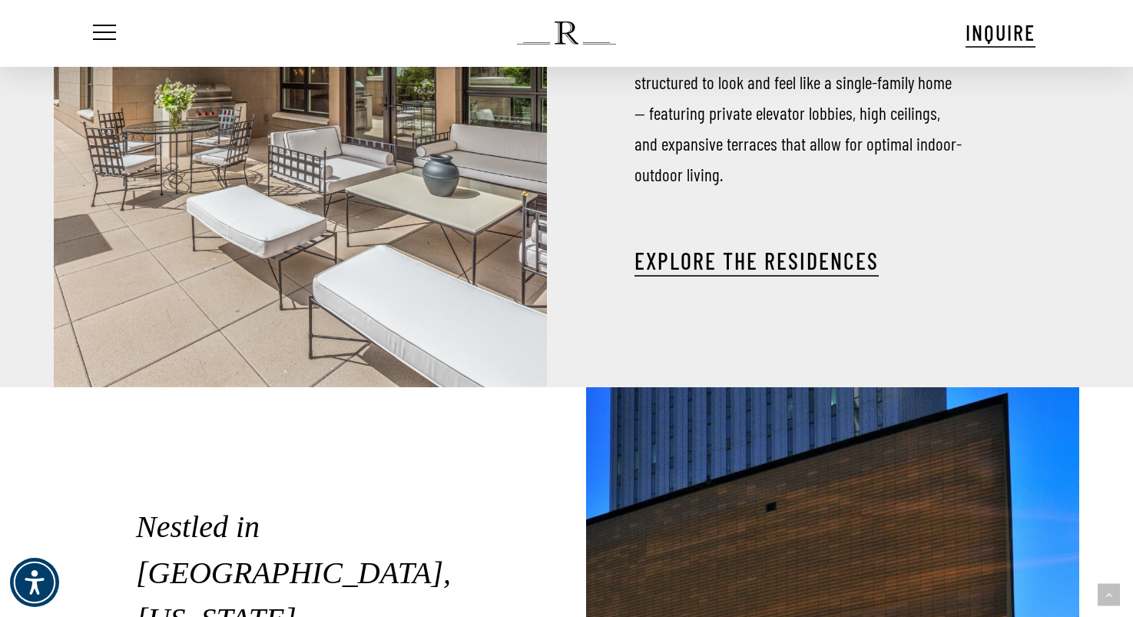
scroll to position [2124, 0]
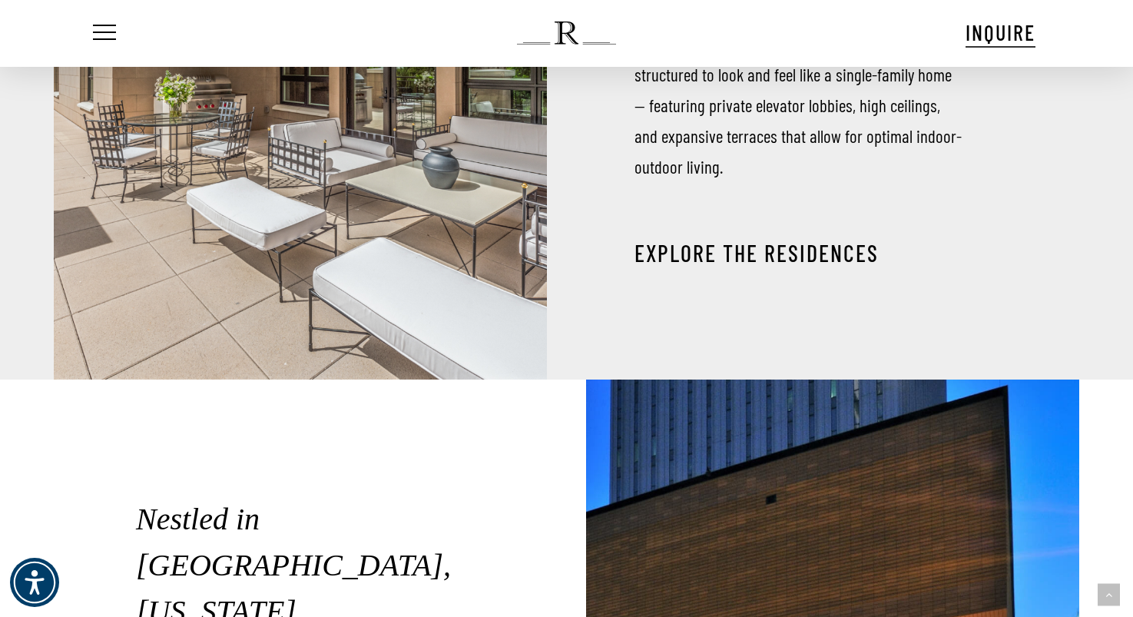
click at [740, 239] on link "EXPLORE THE RESIDENCES" at bounding box center [757, 253] width 244 height 28
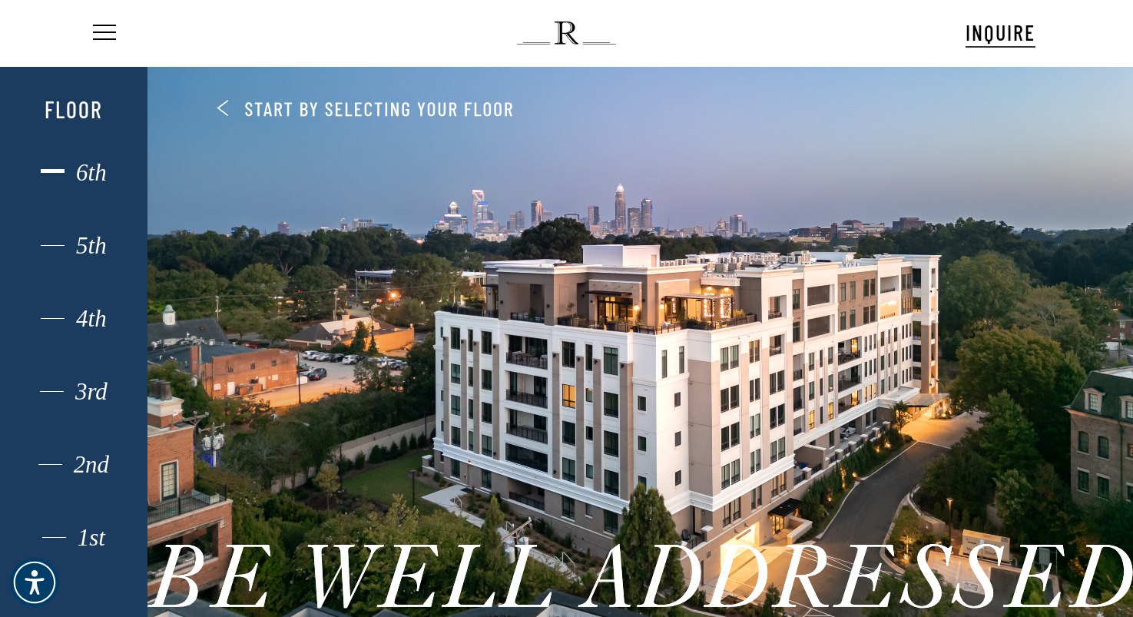
click at [91, 167] on div "6th" at bounding box center [74, 173] width 102 height 20
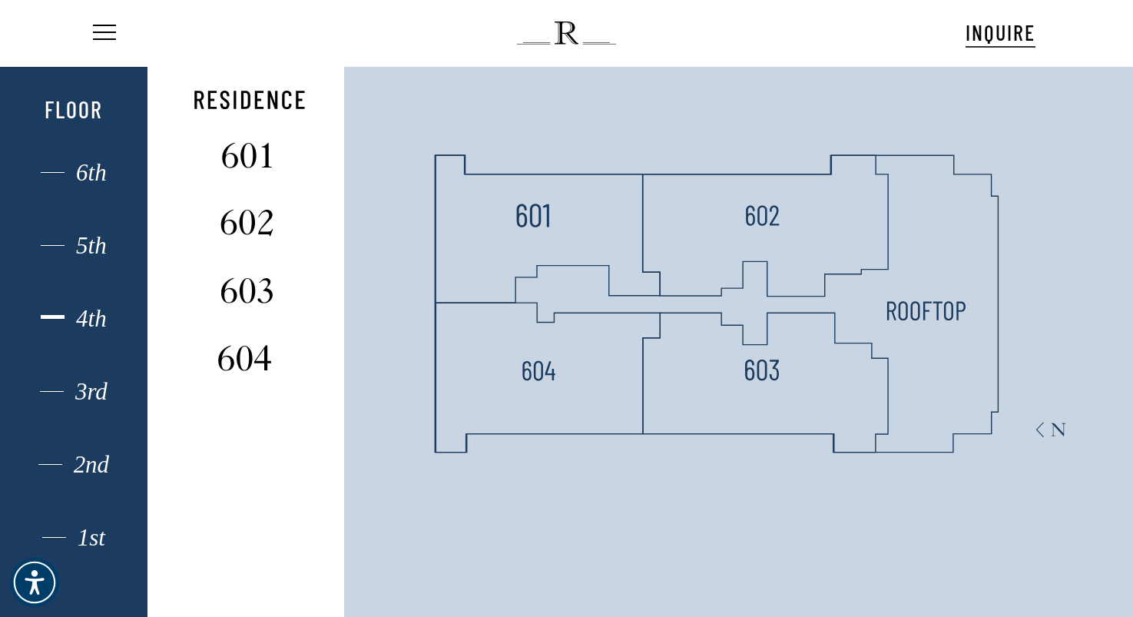
click at [81, 317] on div "4th" at bounding box center [74, 319] width 102 height 20
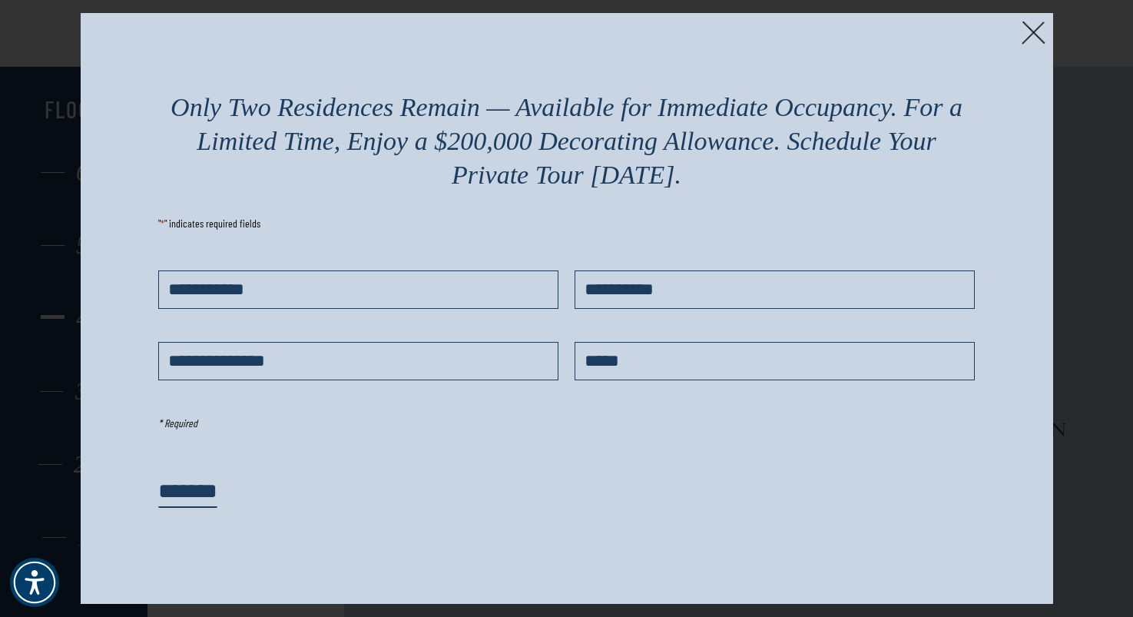
click at [1033, 31] on img at bounding box center [1034, 33] width 24 height 24
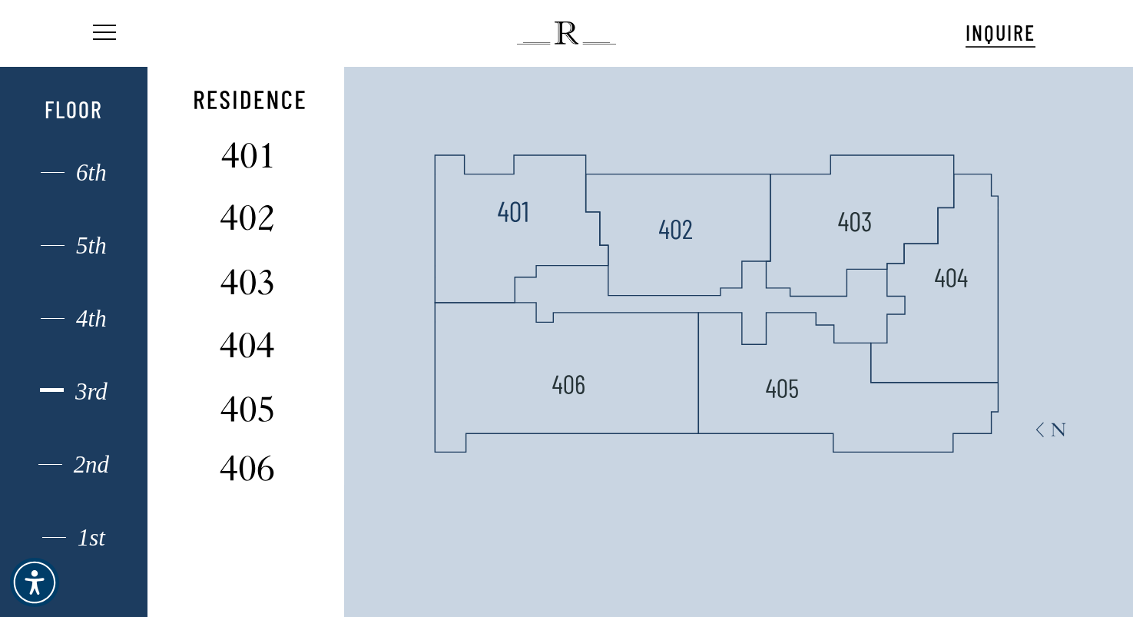
click at [85, 398] on div "3rd" at bounding box center [74, 392] width 102 height 20
click at [89, 466] on div "2nd" at bounding box center [74, 465] width 102 height 20
click at [94, 532] on div "1st" at bounding box center [74, 538] width 102 height 20
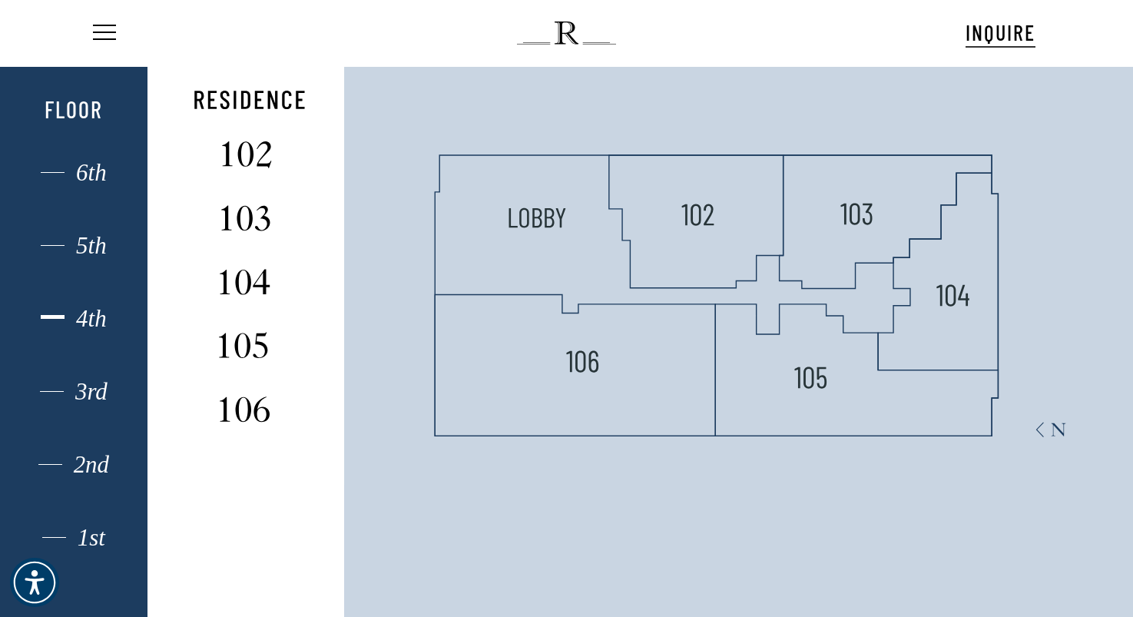
click at [79, 317] on div "4th" at bounding box center [74, 319] width 102 height 20
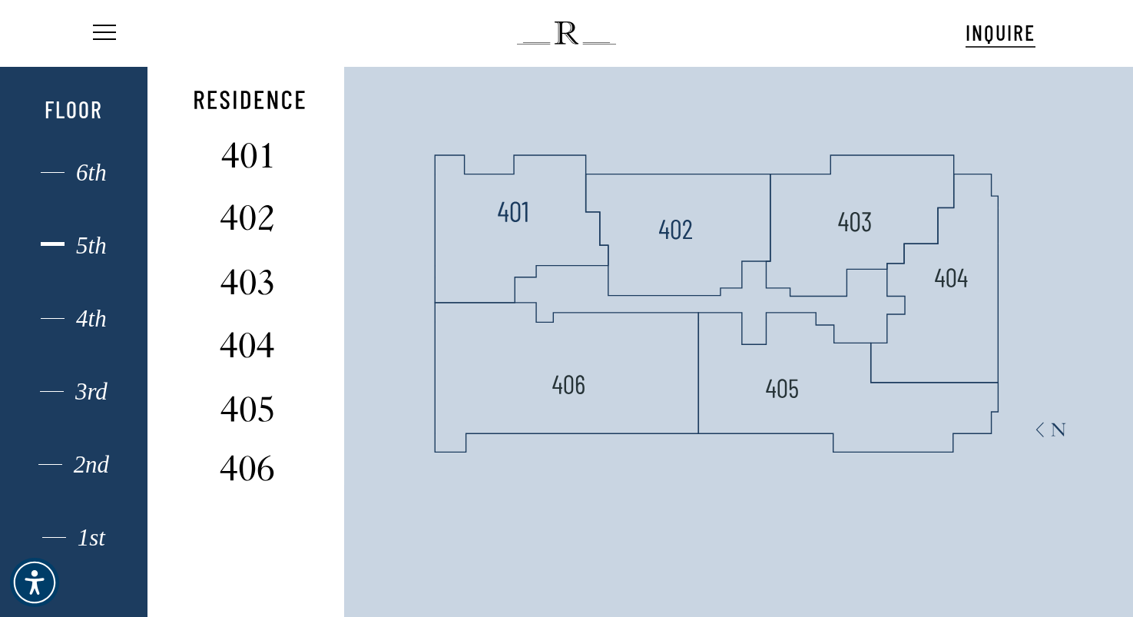
click at [95, 251] on div "5th" at bounding box center [74, 246] width 102 height 20
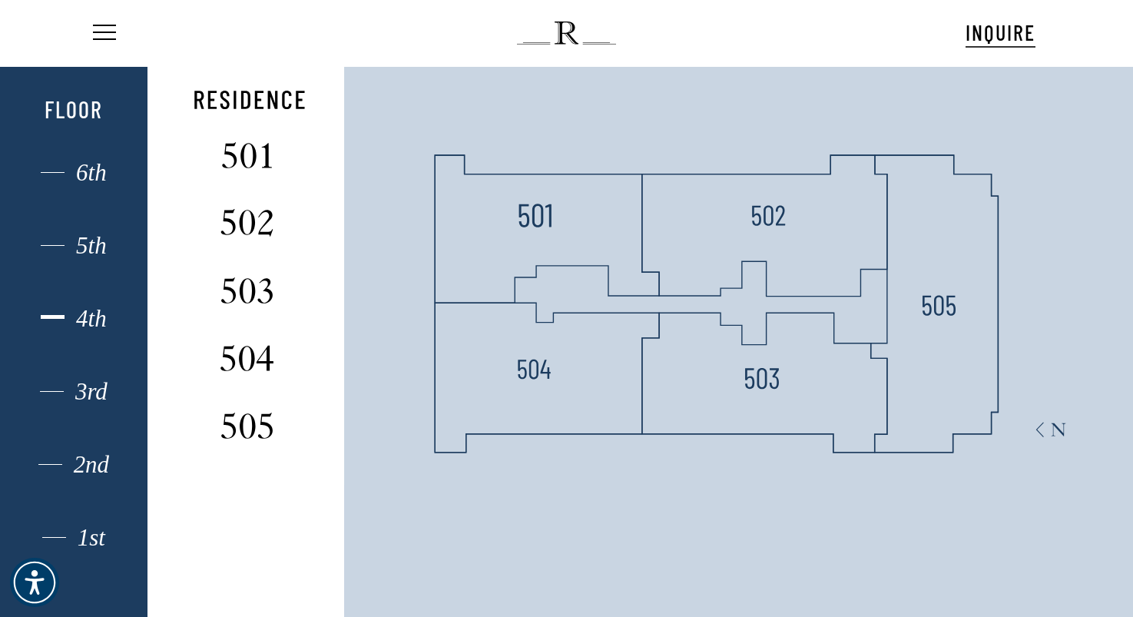
click at [94, 323] on div "4th" at bounding box center [74, 319] width 102 height 20
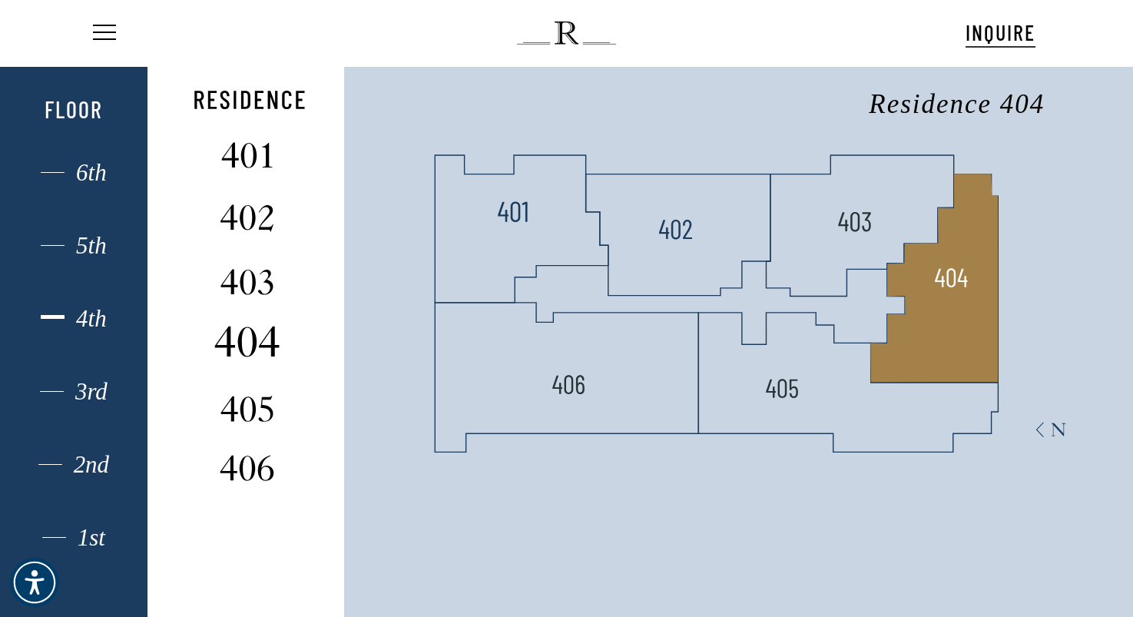
click at [247, 338] on img at bounding box center [247, 341] width 102 height 41
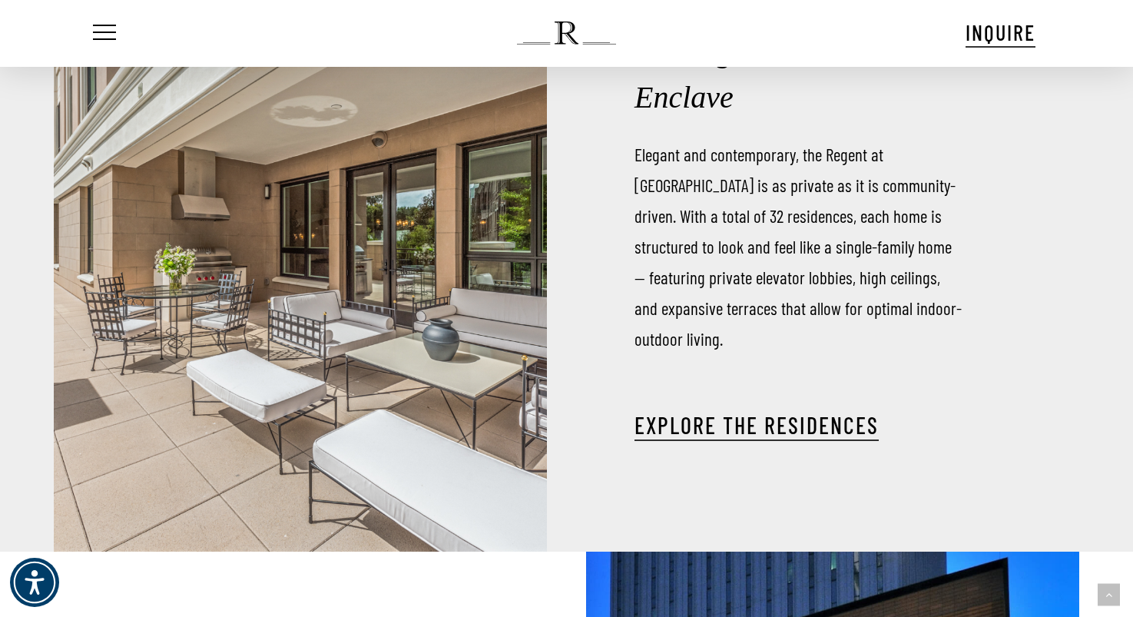
scroll to position [1976, 0]
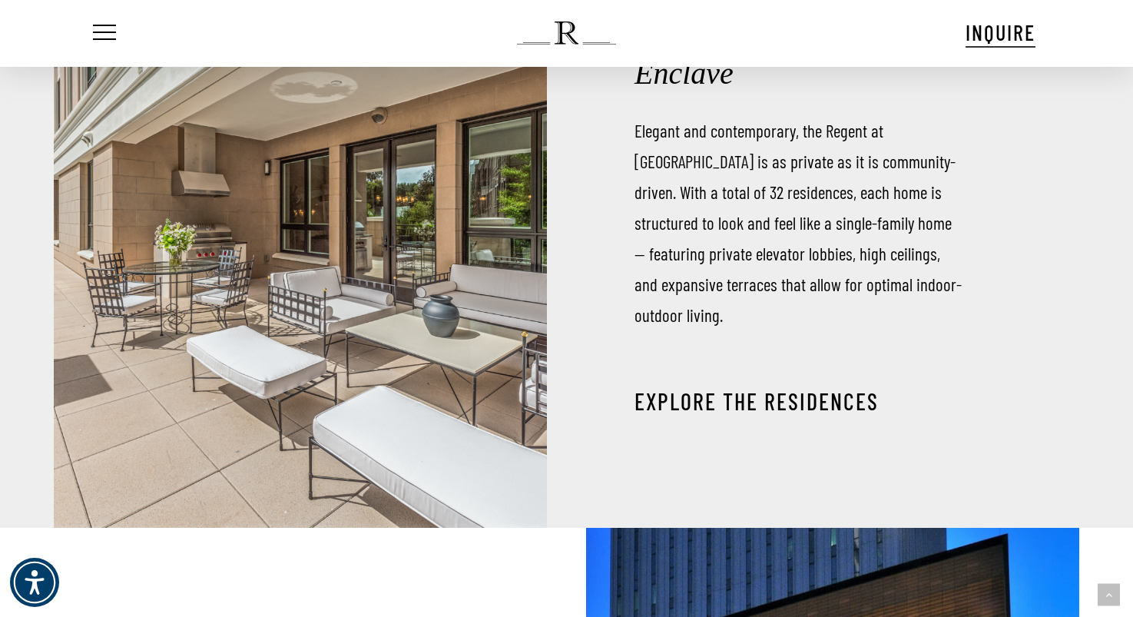
click at [724, 388] on link "EXPLORE THE RESIDENCES" at bounding box center [757, 401] width 244 height 28
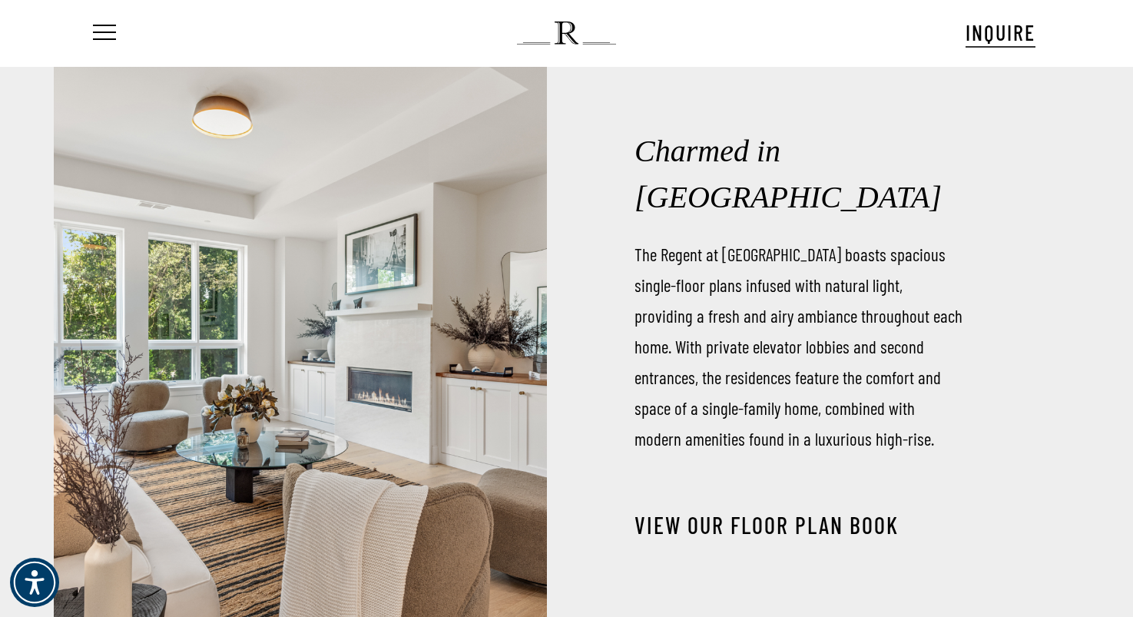
click at [760, 511] on link "View our Floor Plan Book" at bounding box center [767, 525] width 264 height 28
